Goal: Find specific page/section: Find specific page/section

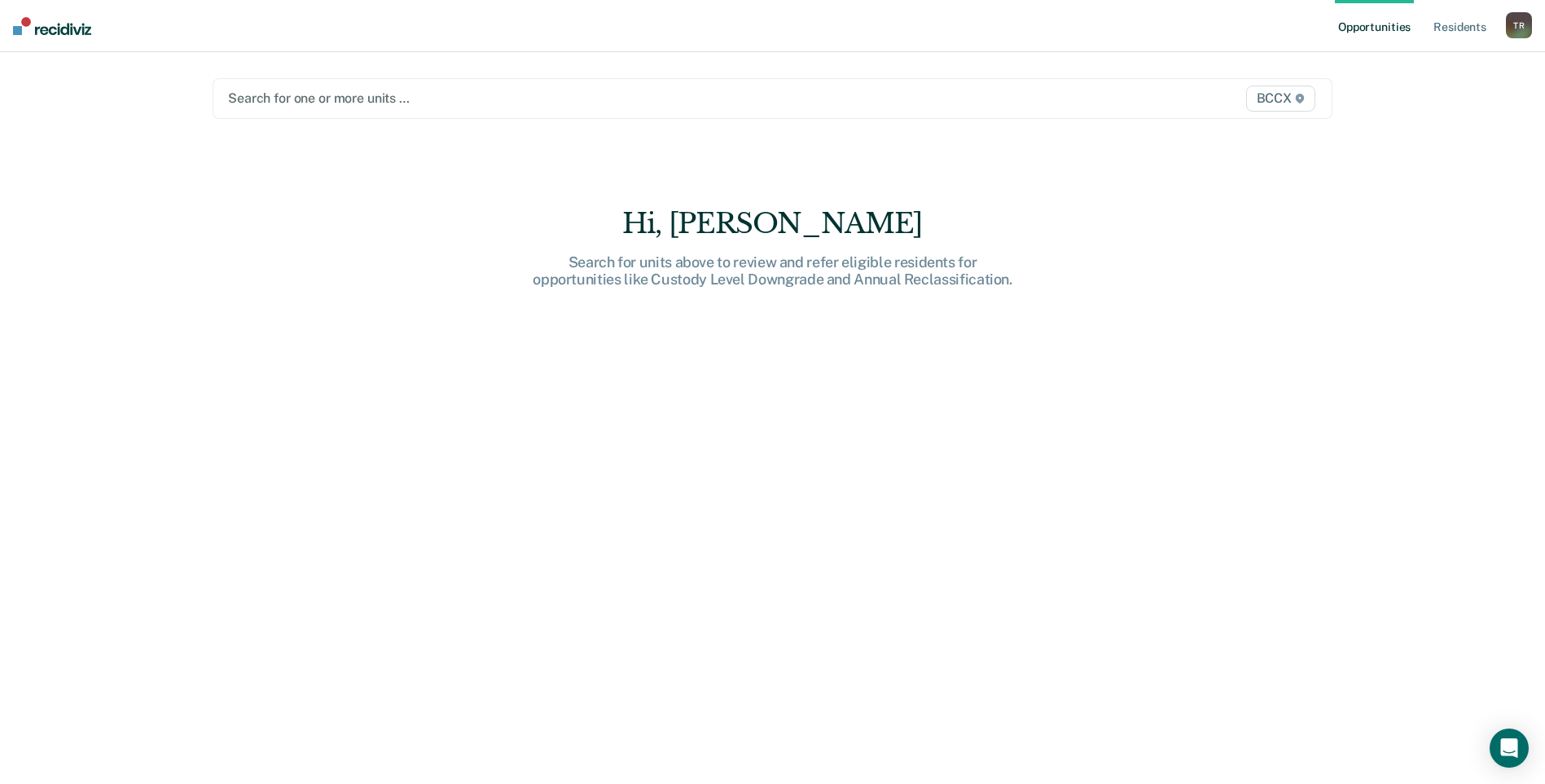
click at [365, 102] on div at bounding box center [609, 98] width 762 height 19
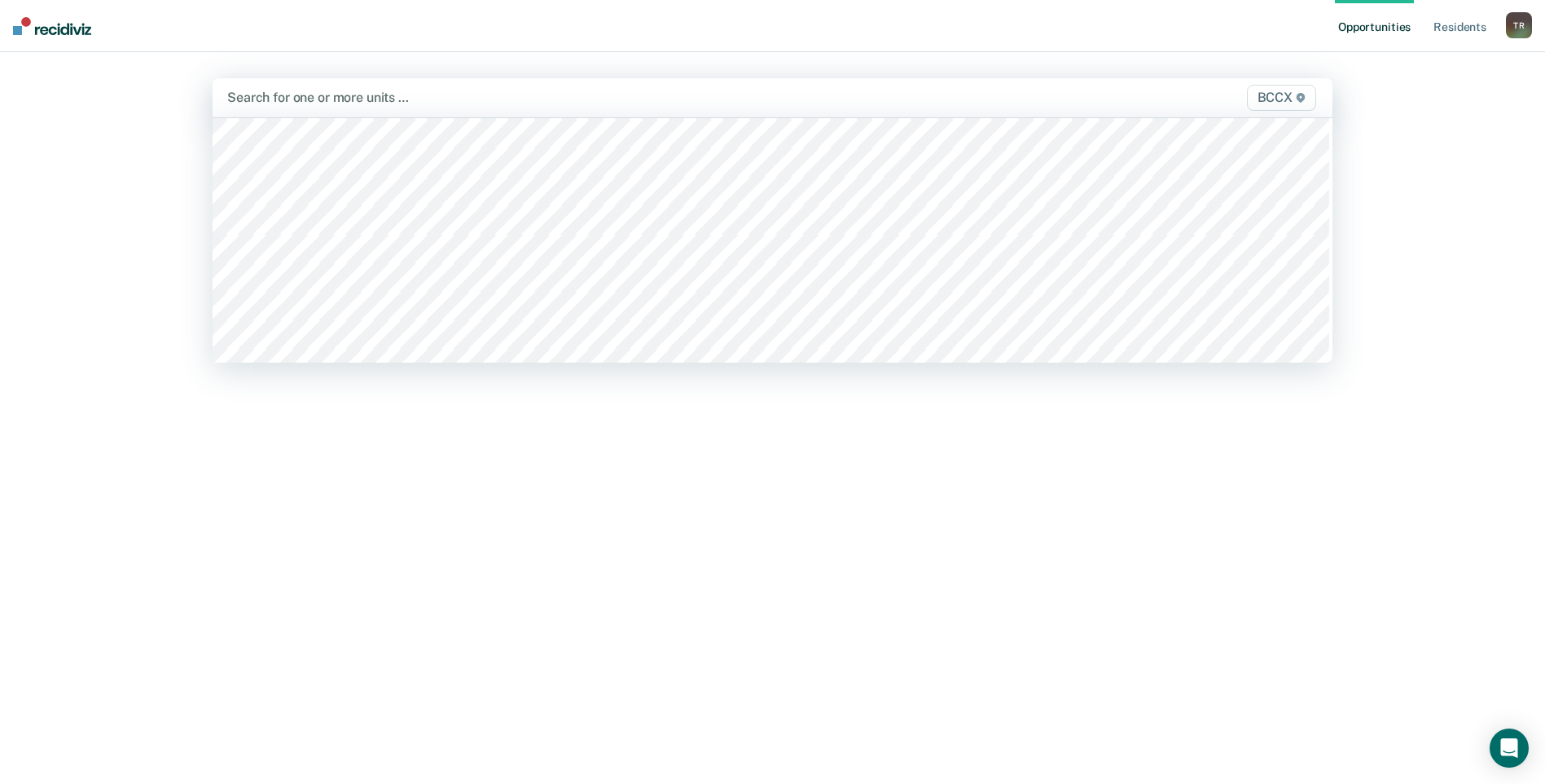
scroll to position [977, 0]
click at [159, 159] on div "Opportunities Resident s Travis S. Ragan T R Profile How it works Log Out optio…" at bounding box center [772, 392] width 1545 height 784
click at [359, 102] on div at bounding box center [609, 97] width 763 height 19
